Goal: Information Seeking & Learning: Find specific fact

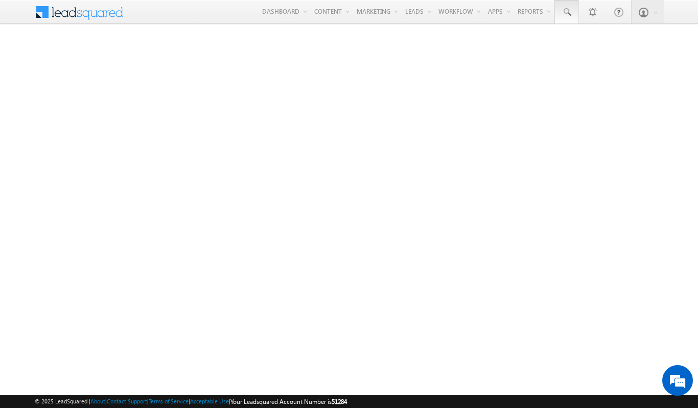
click at [566, 12] on span at bounding box center [566, 12] width 10 height 10
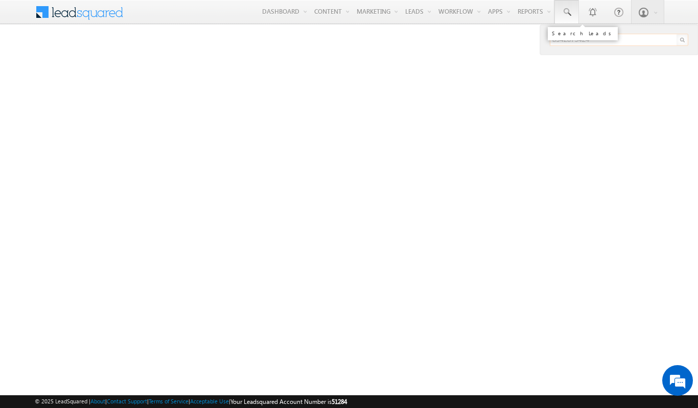
type input "8942879424"
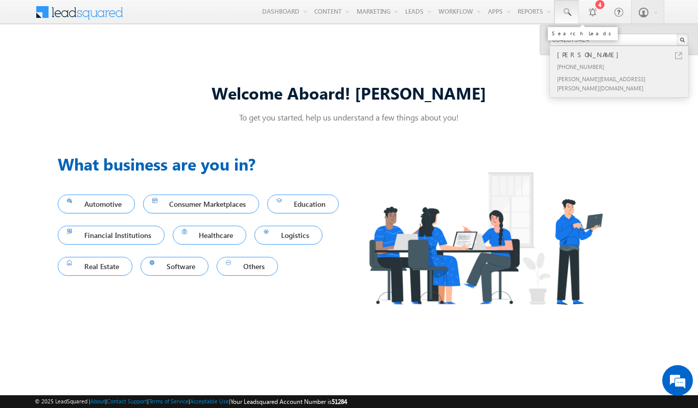
click at [623, 55] on div "[PERSON_NAME]" at bounding box center [623, 54] width 137 height 11
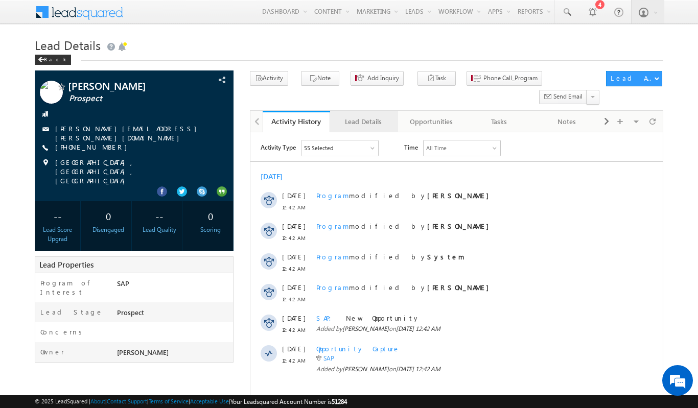
click at [363, 115] on div "Lead Details" at bounding box center [363, 121] width 50 height 12
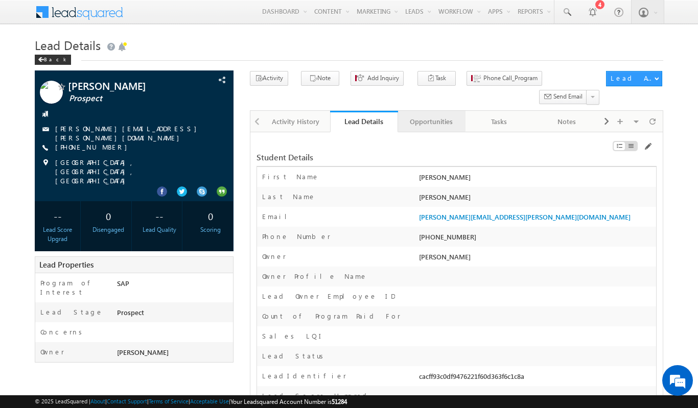
click at [431, 115] on div "Opportunities" at bounding box center [431, 121] width 50 height 12
